Goal: Find specific page/section: Find specific page/section

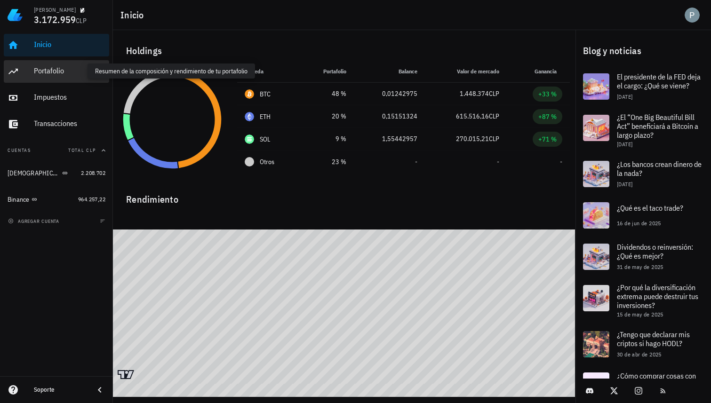
click at [60, 73] on div "Portafolio" at bounding box center [69, 70] width 71 height 9
